Goal: Communication & Community: Participate in discussion

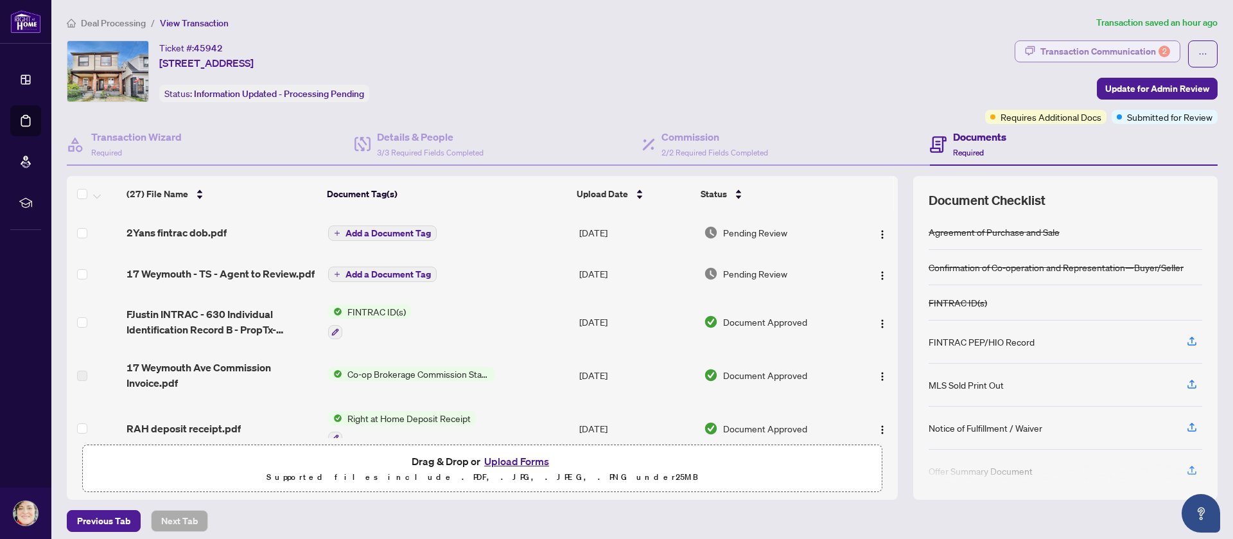
click at [1040, 52] on div "Transaction Communication 2" at bounding box center [1105, 51] width 130 height 21
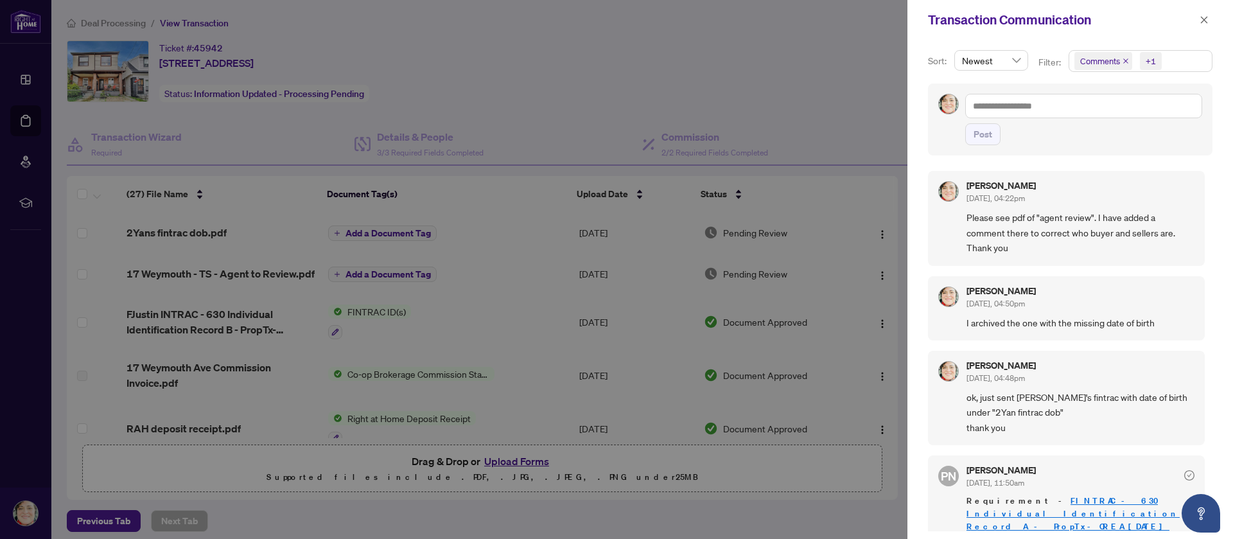
click at [1080, 62] on span "Comments" at bounding box center [1100, 61] width 40 height 13
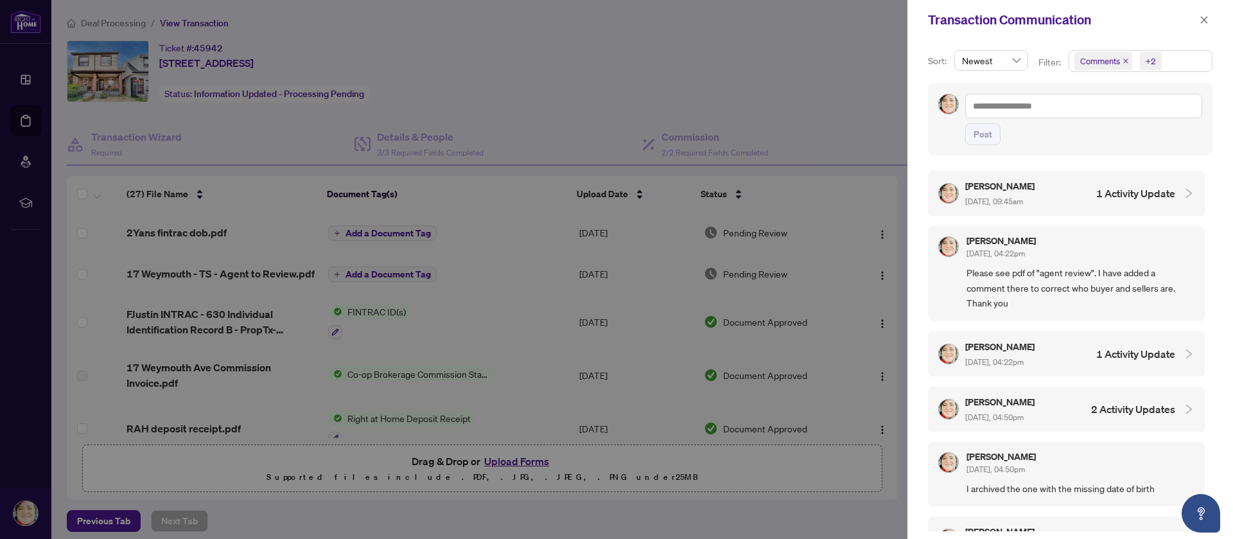
click at [1107, 193] on h4 "1 Activity Update" at bounding box center [1135, 193] width 79 height 15
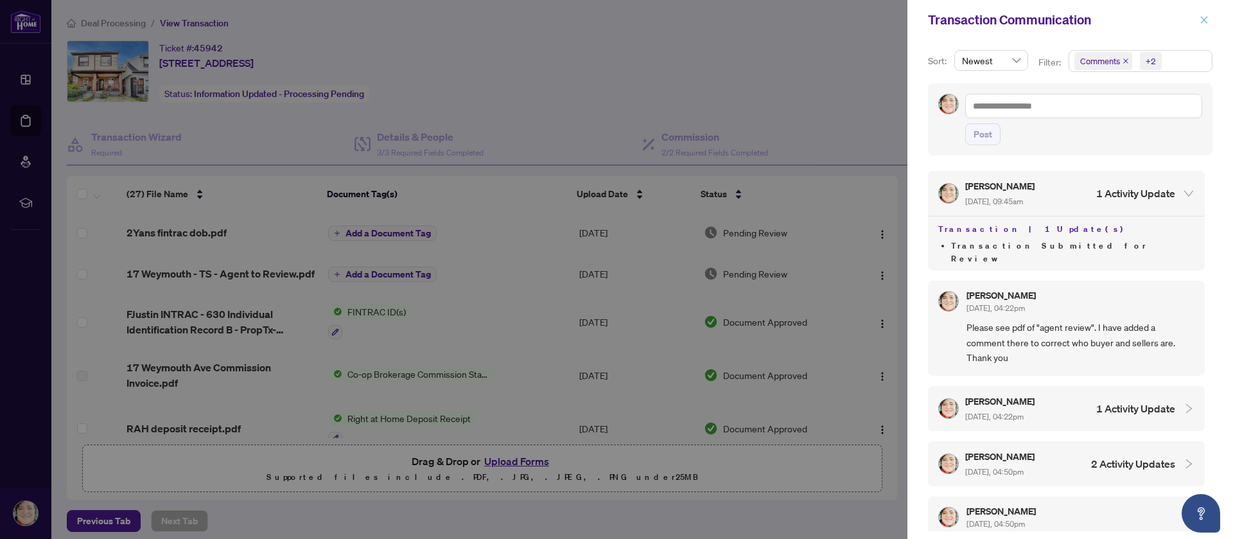
click at [1205, 24] on icon "close" at bounding box center [1204, 19] width 9 height 9
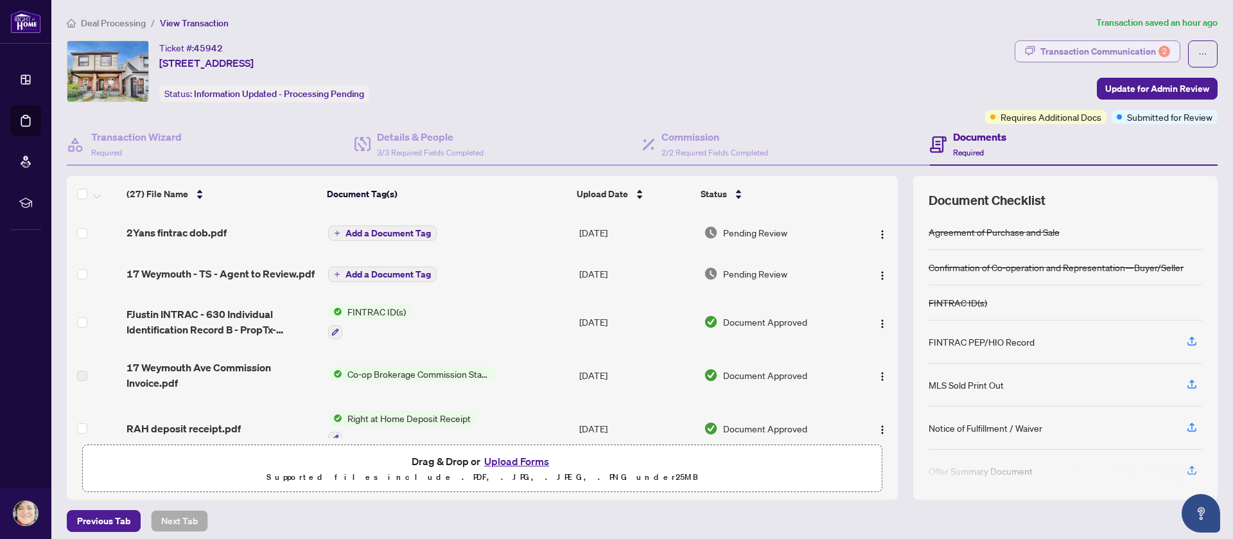
click at [1071, 55] on div "Transaction Communication 2" at bounding box center [1105, 51] width 130 height 21
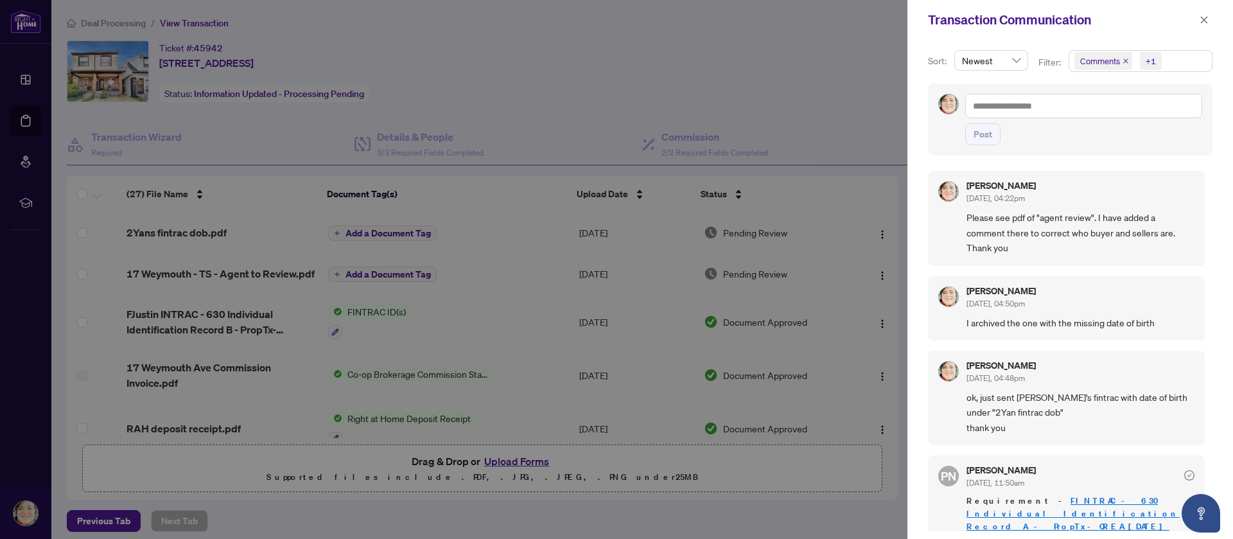
click at [1097, 66] on span "Comments" at bounding box center [1100, 61] width 40 height 13
click at [1096, 90] on span "Select All" at bounding box center [1111, 92] width 48 height 14
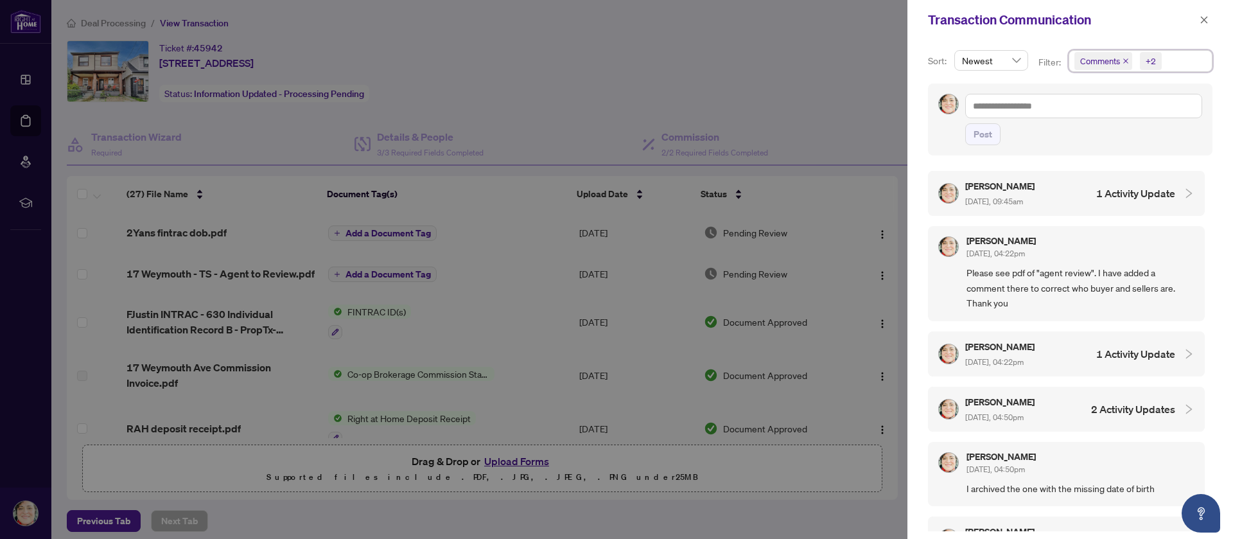
click at [1122, 186] on h4 "1 Activity Update" at bounding box center [1135, 193] width 79 height 15
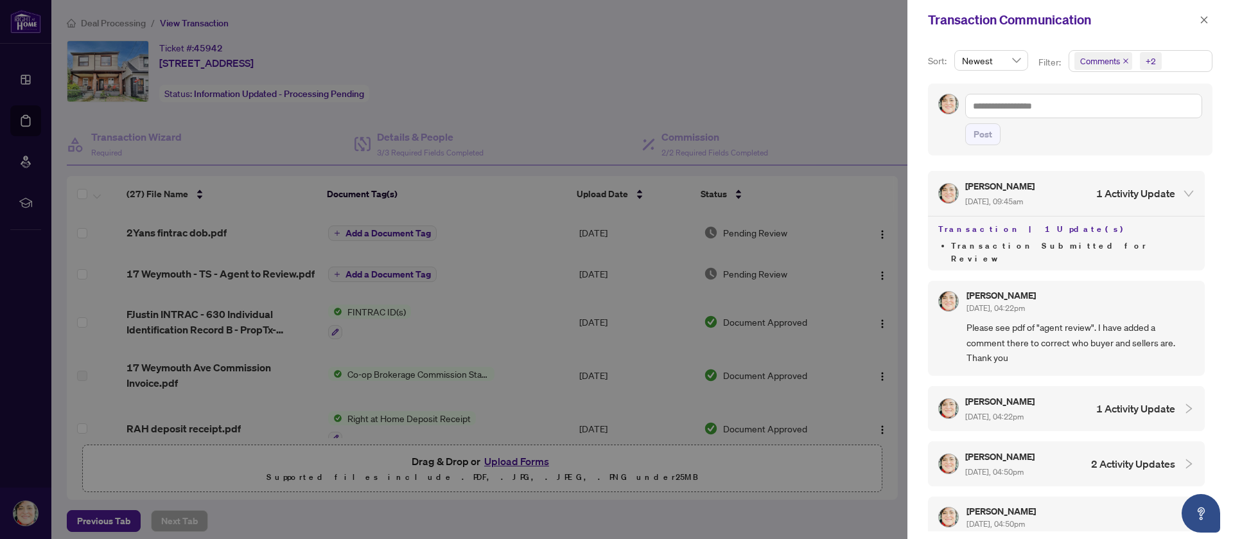
click at [853, 28] on div at bounding box center [616, 269] width 1233 height 539
click at [1206, 21] on icon "close" at bounding box center [1204, 19] width 9 height 9
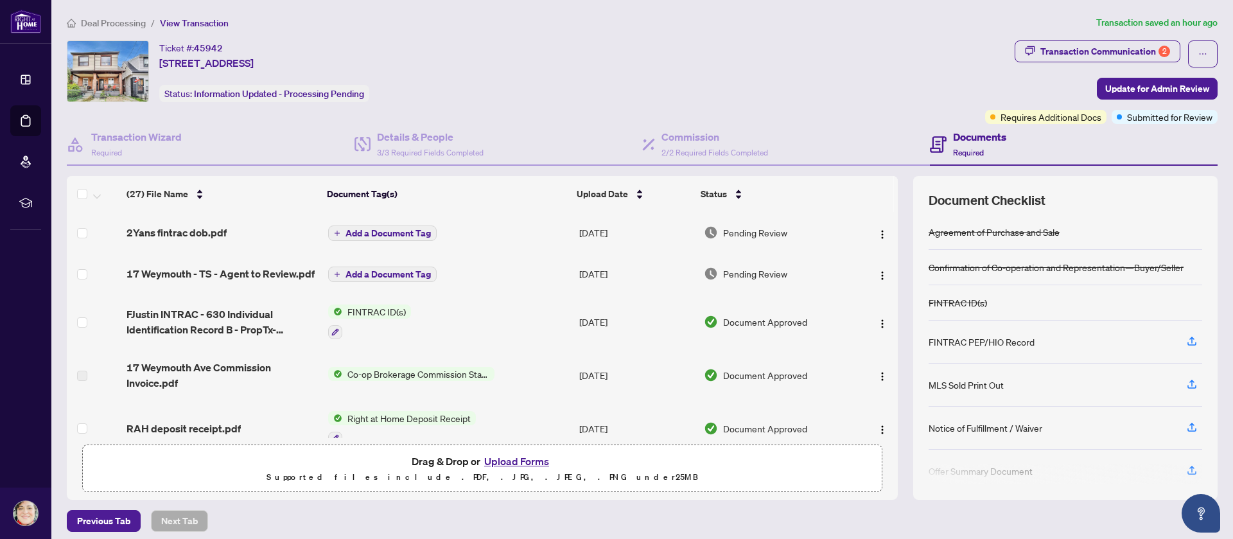
click at [853, 55] on div "Ticket #: 45942 [STREET_ADDRESS] Status: Information Updated - Processing Pendi…" at bounding box center [523, 71] width 913 height 62
click at [1075, 45] on div "Transaction Communication 2" at bounding box center [1105, 51] width 130 height 21
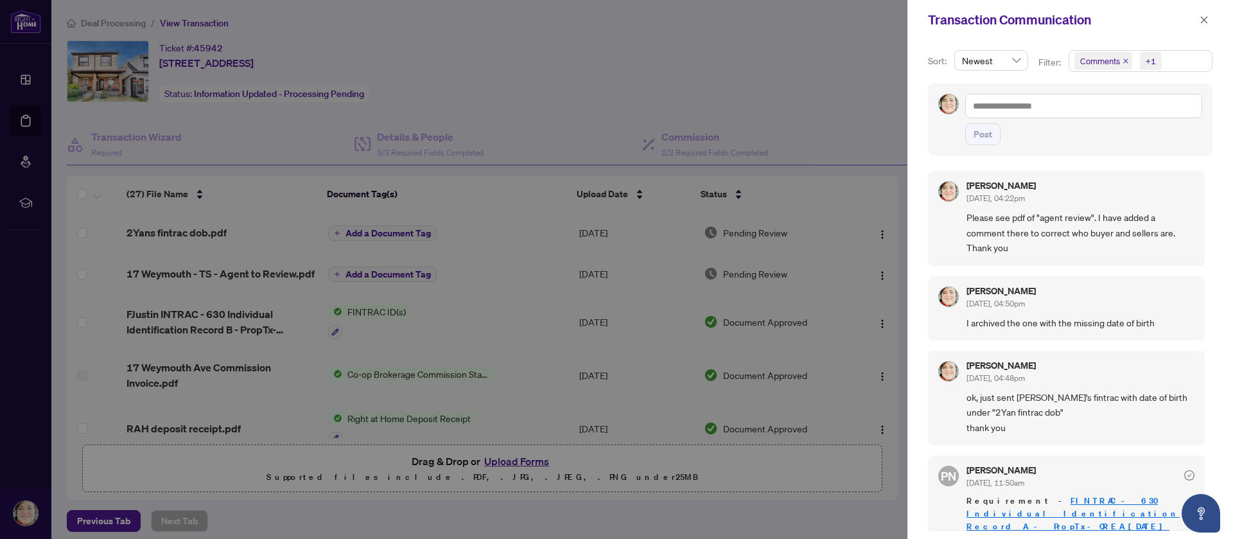
click at [1091, 60] on span "Comments" at bounding box center [1100, 61] width 40 height 13
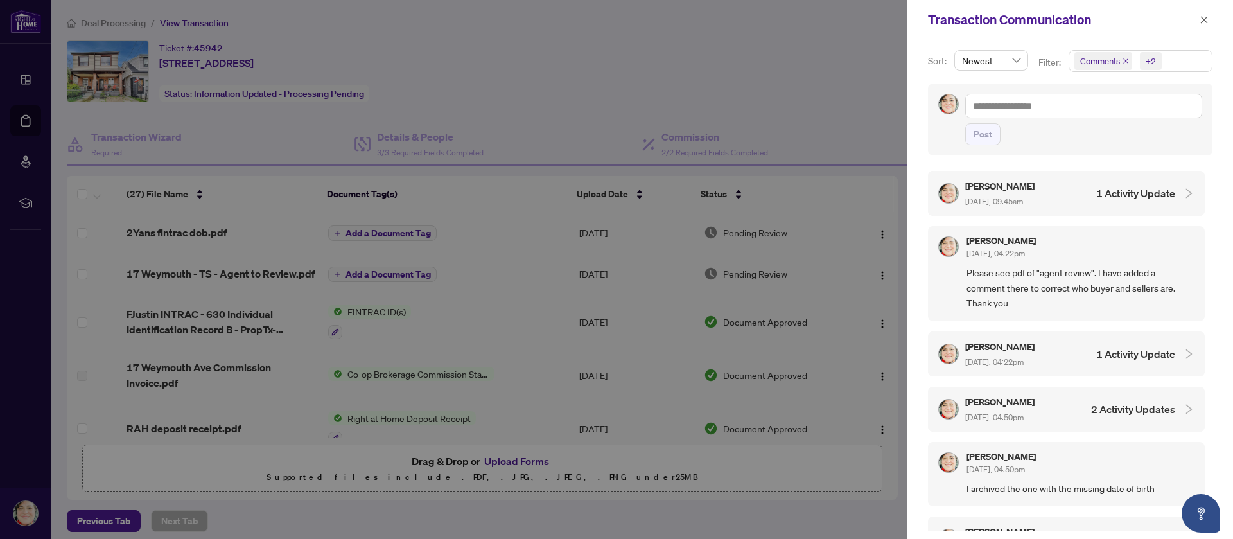
click at [1133, 193] on h4 "1 Activity Update" at bounding box center [1135, 193] width 79 height 15
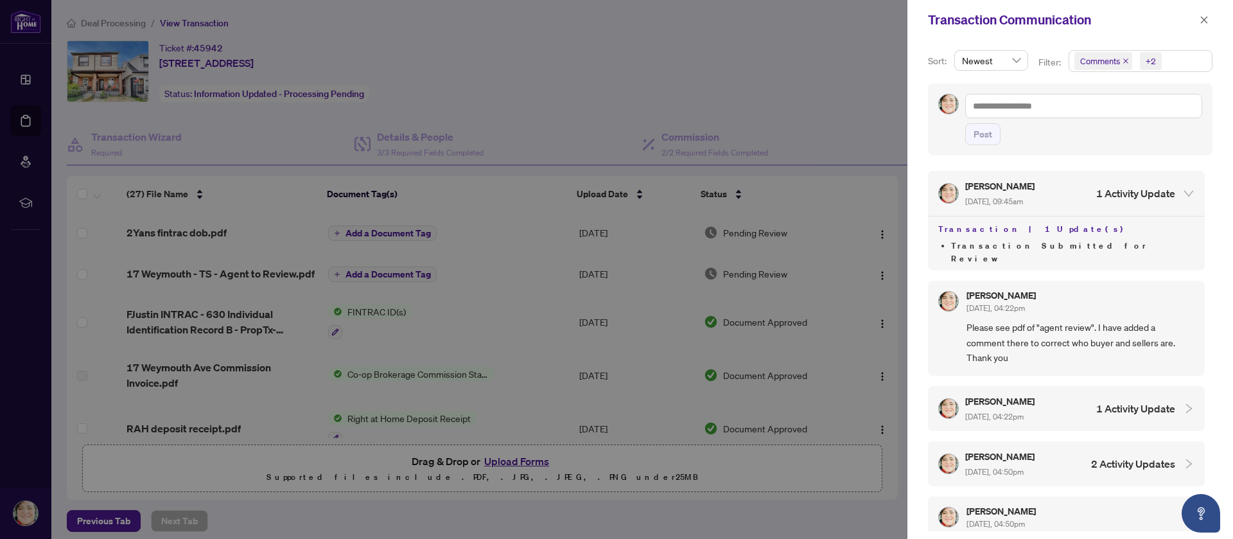
click at [785, 55] on div at bounding box center [616, 269] width 1233 height 539
